Goal: Find specific page/section: Find specific page/section

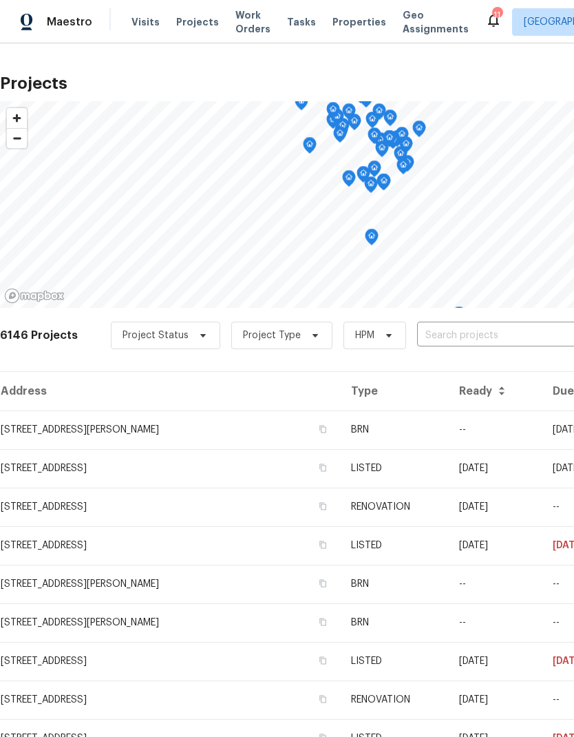
click at [452, 326] on input "text" at bounding box center [496, 335] width 158 height 21
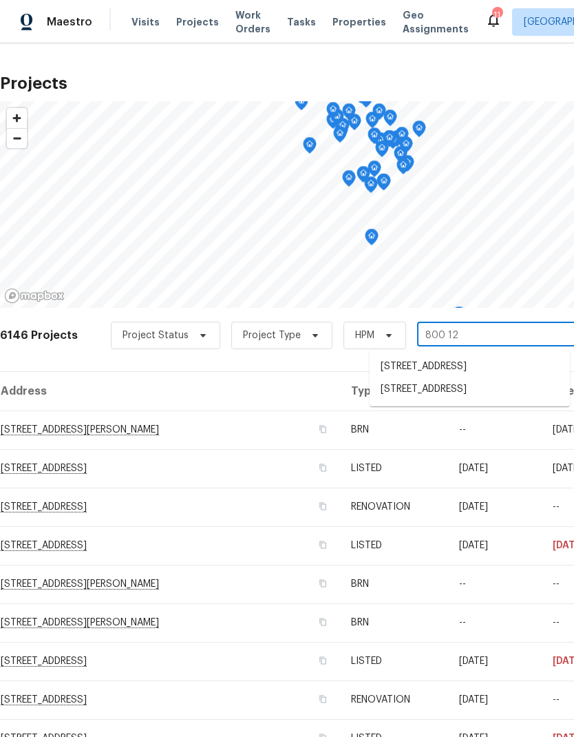
type input "800 125"
click at [445, 375] on li "[STREET_ADDRESS]" at bounding box center [470, 366] width 200 height 23
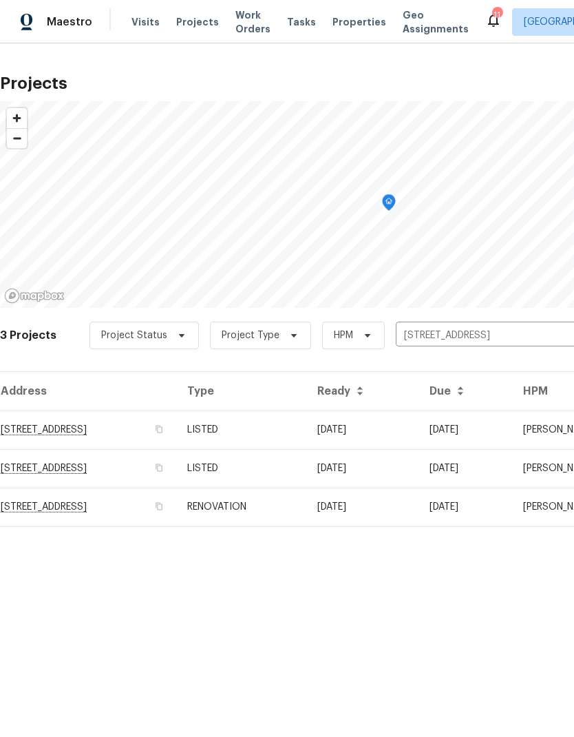
click at [87, 434] on td "[STREET_ADDRESS]" at bounding box center [88, 430] width 176 height 39
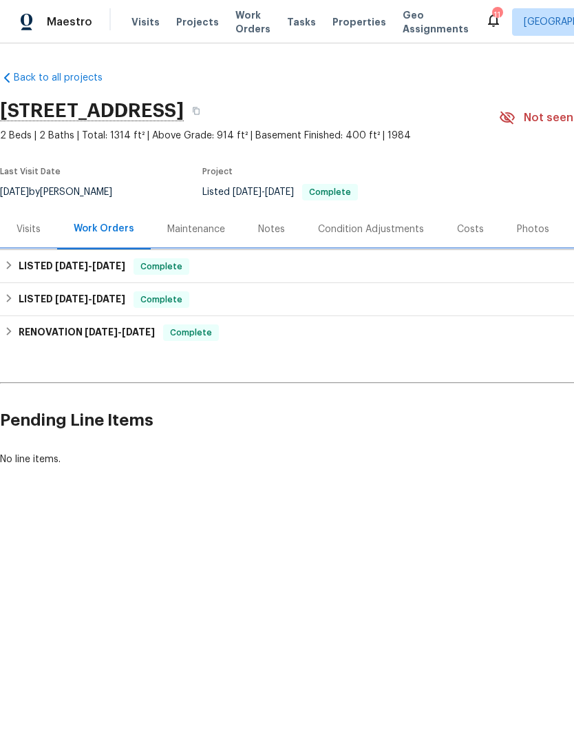
click at [24, 268] on h6 "LISTED [DATE] - [DATE]" at bounding box center [72, 266] width 107 height 17
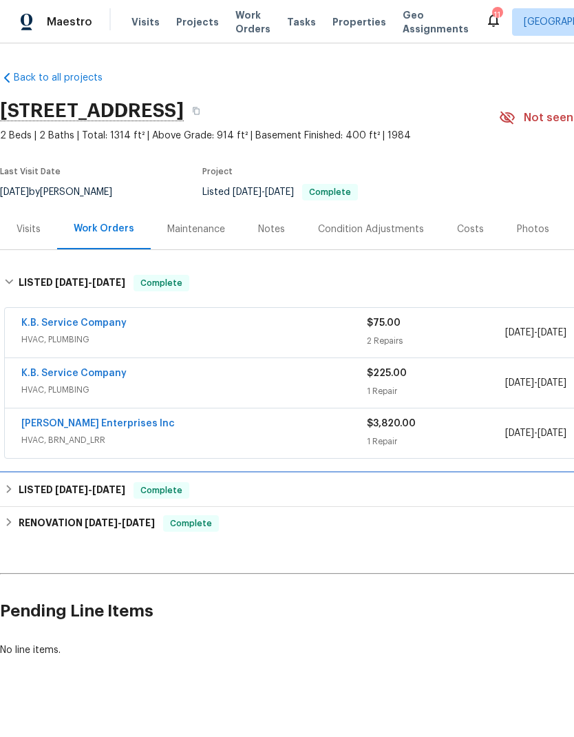
click at [21, 494] on h6 "LISTED [DATE] - [DATE]" at bounding box center [72, 490] width 107 height 17
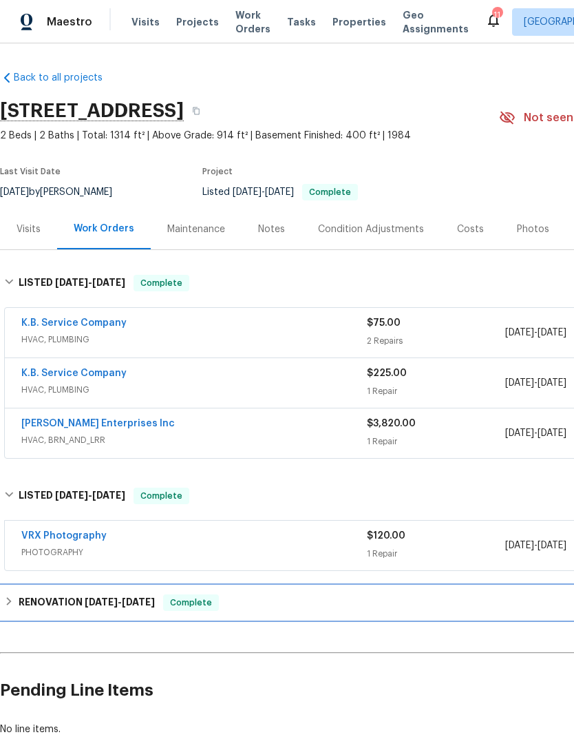
click at [19, 605] on h6 "RENOVATION [DATE] - [DATE]" at bounding box center [87, 602] width 136 height 17
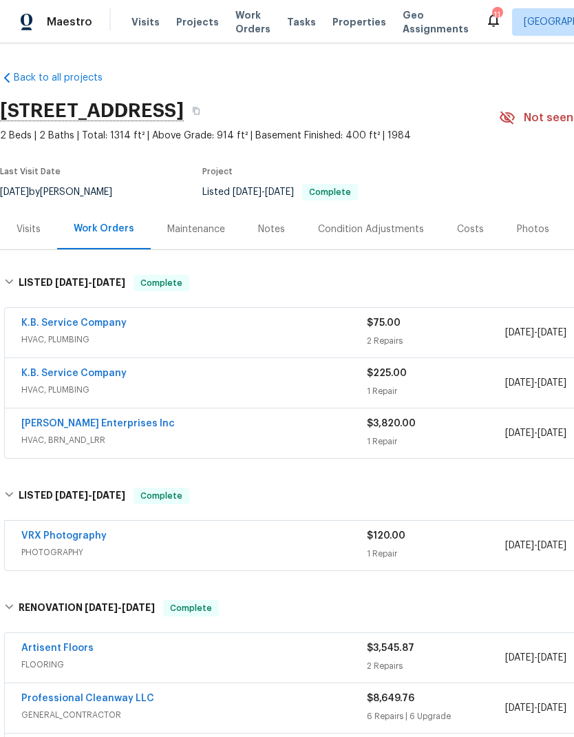
click at [346, 22] on span "Properties" at bounding box center [360, 22] width 54 height 14
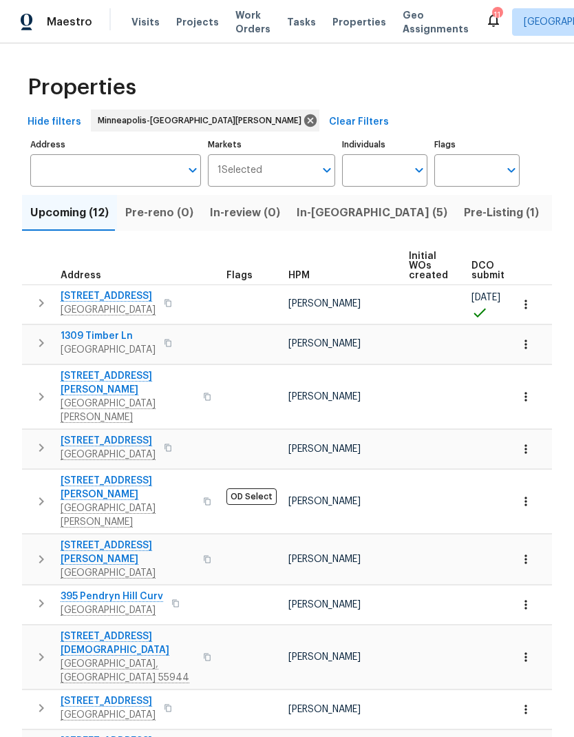
click at [344, 19] on span "Properties" at bounding box center [360, 22] width 54 height 14
click at [118, 178] on input "Address" at bounding box center [105, 170] width 150 height 32
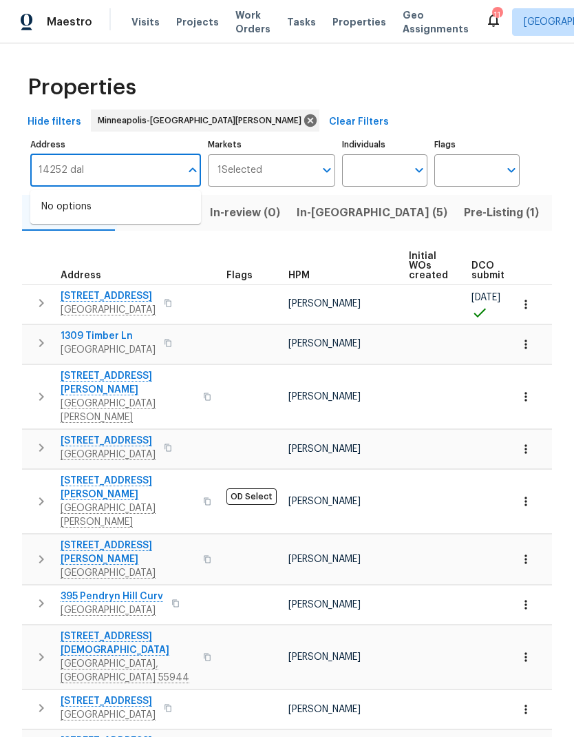
type input "14252 dall"
click at [357, 23] on span "Properties" at bounding box center [360, 22] width 54 height 14
